Goal: Information Seeking & Learning: Learn about a topic

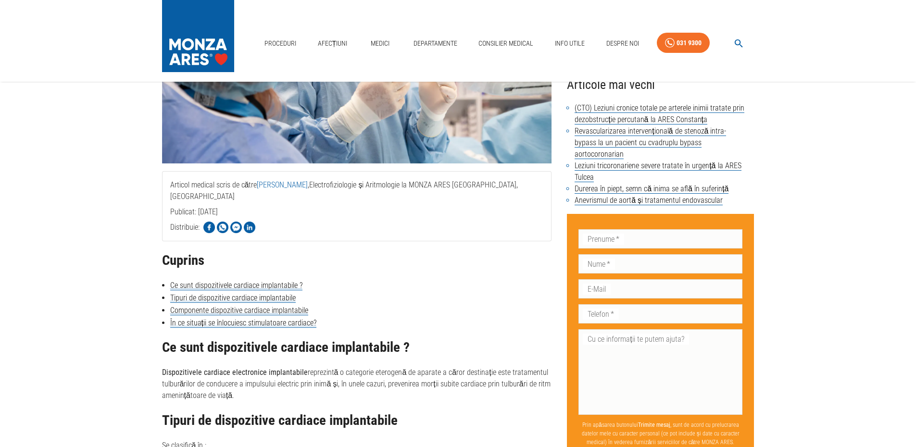
scroll to position [240, 0]
drag, startPoint x: 202, startPoint y: 357, endPoint x: 341, endPoint y: 385, distance: 141.2
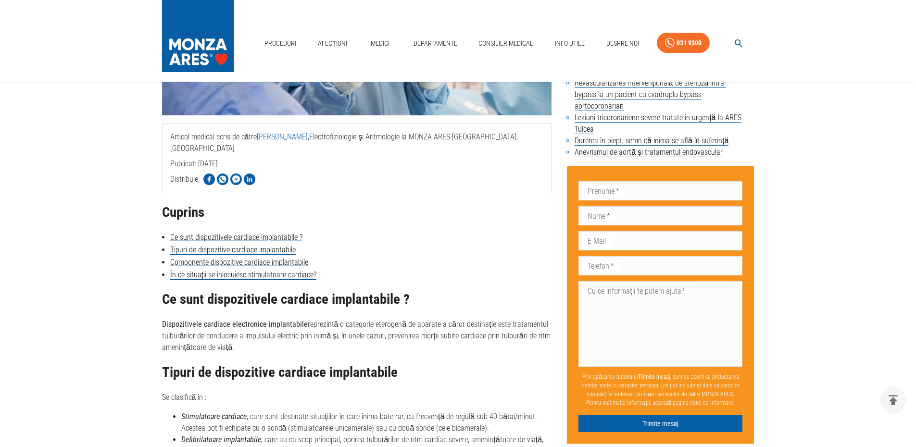
scroll to position [337, 0]
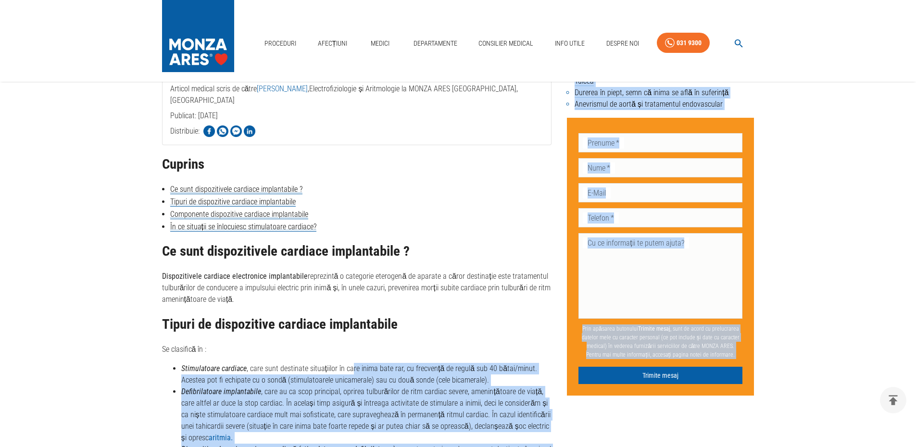
drag, startPoint x: 352, startPoint y: 355, endPoint x: 565, endPoint y: 376, distance: 214.5
click at [538, 370] on li "Stimulatoare cardiace , care sunt destinate situațiilor în care inima bate rar,…" at bounding box center [366, 374] width 371 height 23
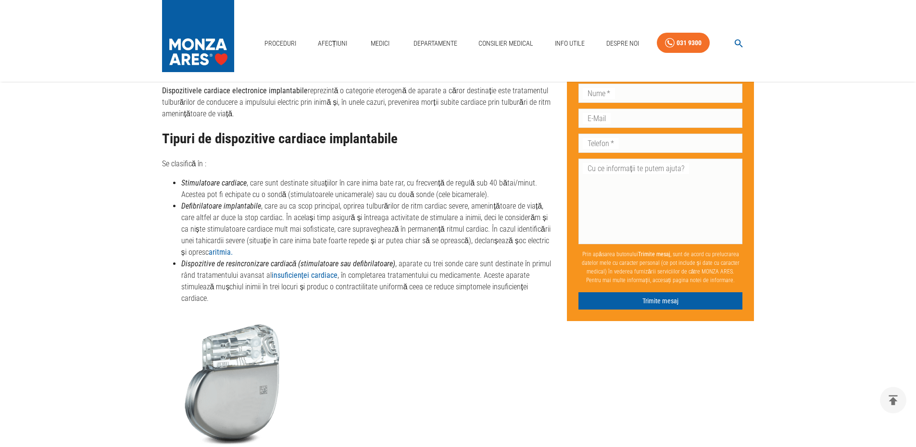
scroll to position [529, 0]
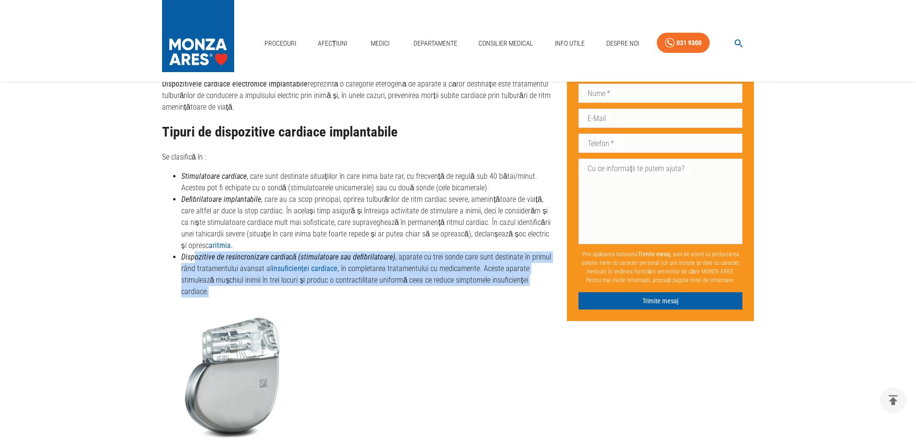
drag, startPoint x: 196, startPoint y: 249, endPoint x: 449, endPoint y: 287, distance: 256.4
click at [445, 285] on li "Dispozitive de resincronizare cardiacă (stimulatoare sau defibrilatoare) , apar…" at bounding box center [366, 275] width 371 height 46
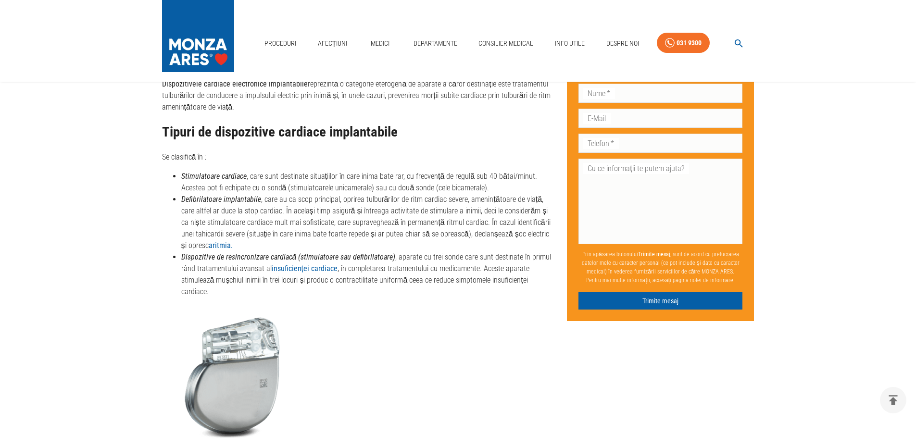
click at [464, 316] on p at bounding box center [357, 377] width 390 height 144
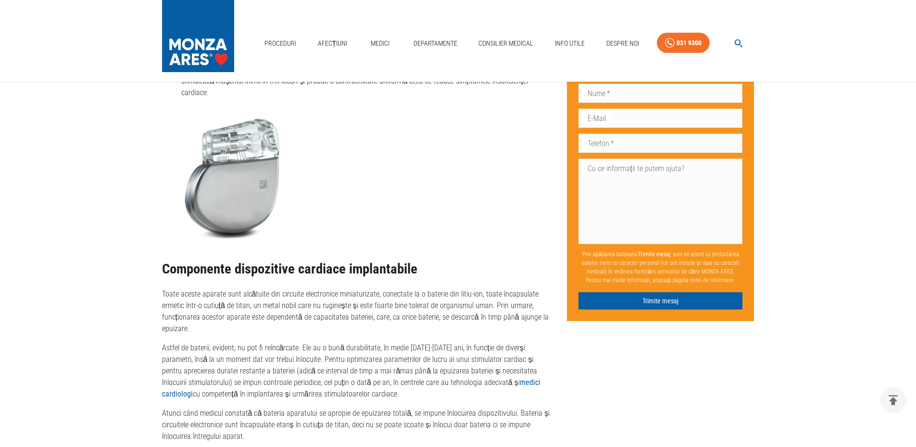
scroll to position [818, 0]
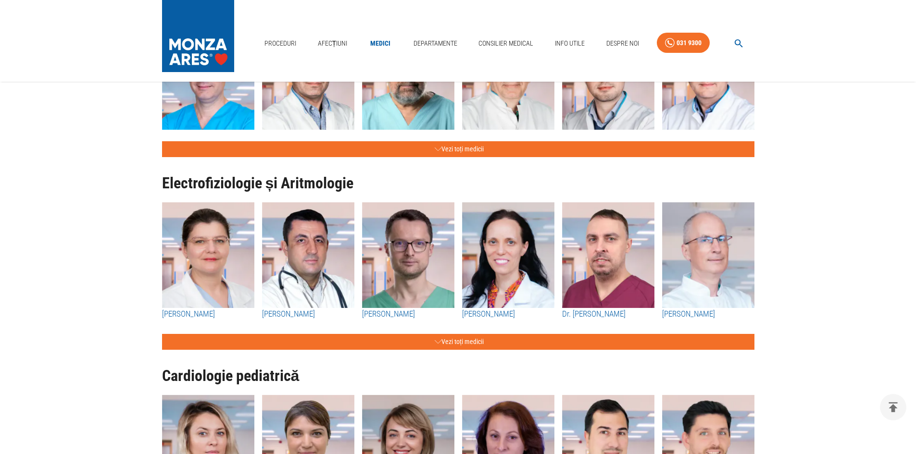
scroll to position [625, 0]
